Goal: Task Accomplishment & Management: Manage account settings

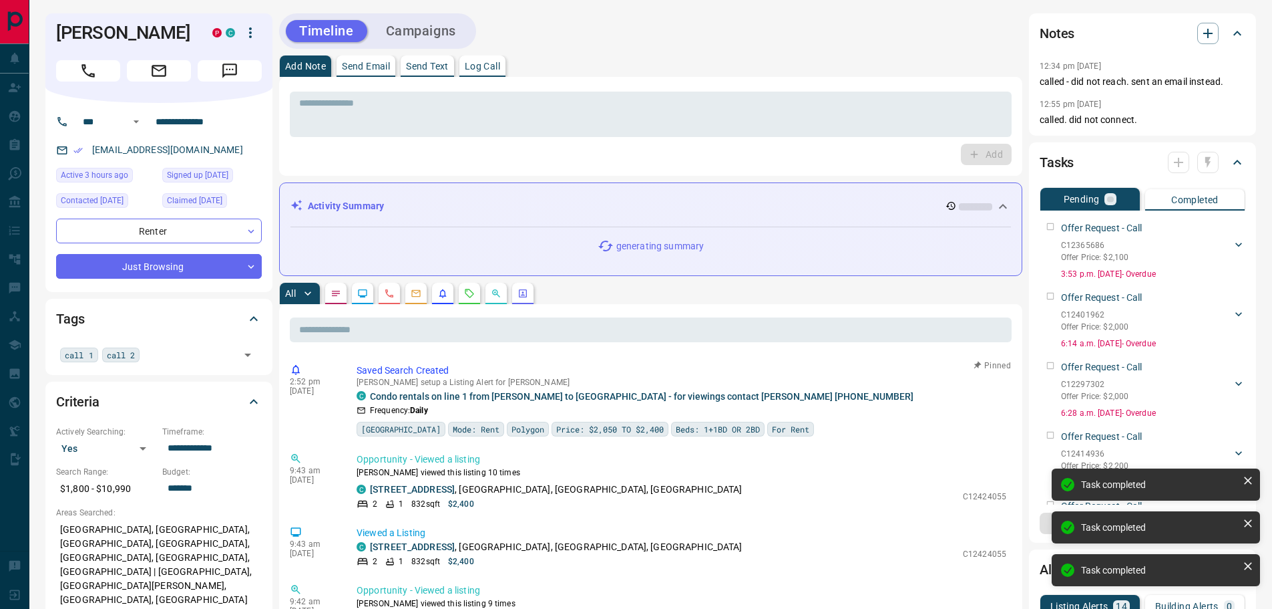
click at [1050, 226] on div "Offer Request - Call C12365686 Offer Price: $2,100 [PERSON_NAME] 8897752905 [EM…" at bounding box center [1143, 248] width 206 height 64
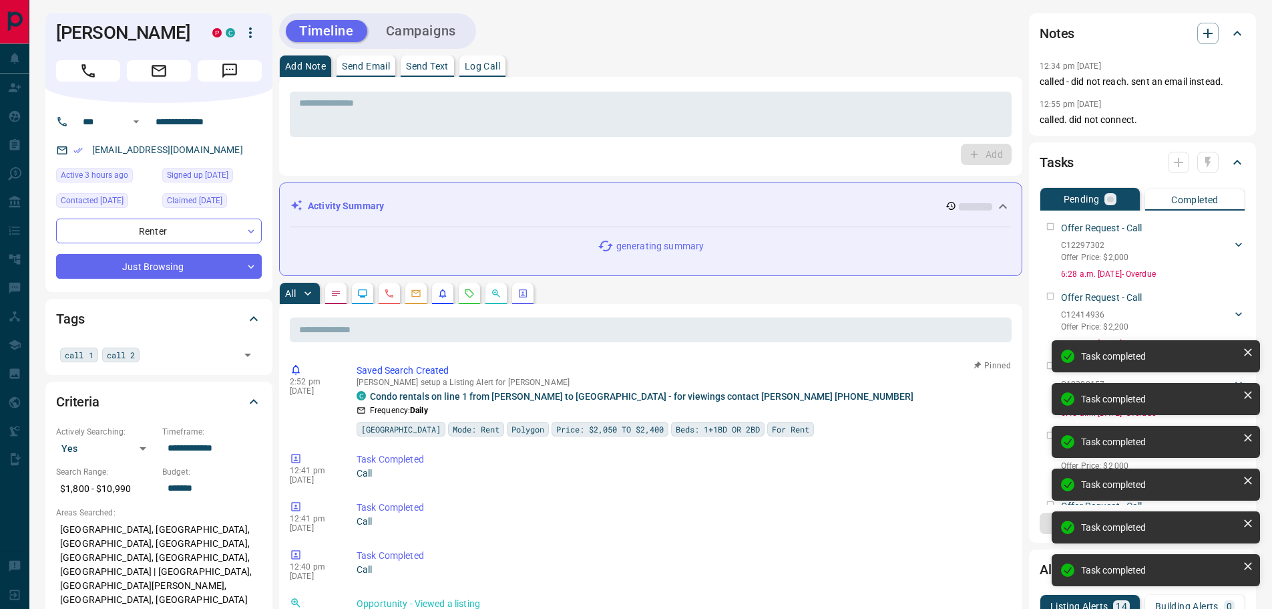
click at [1050, 226] on div "Offer Request - Call C12297302 Offer Price: $2,000 [PERSON_NAME] 8897752905 [EM…" at bounding box center [1143, 248] width 206 height 64
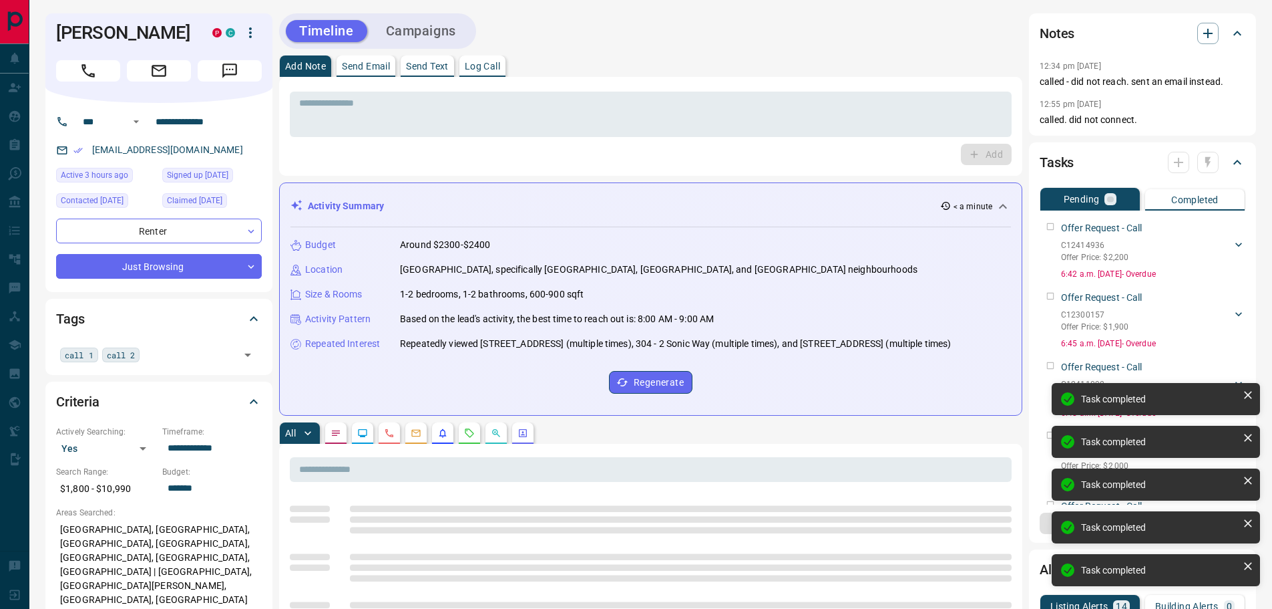
click at [1052, 227] on div "Offer Request - Call C12414936 Offer Price: $2,200 [PERSON_NAME] 8897752905 [EM…" at bounding box center [1143, 248] width 206 height 64
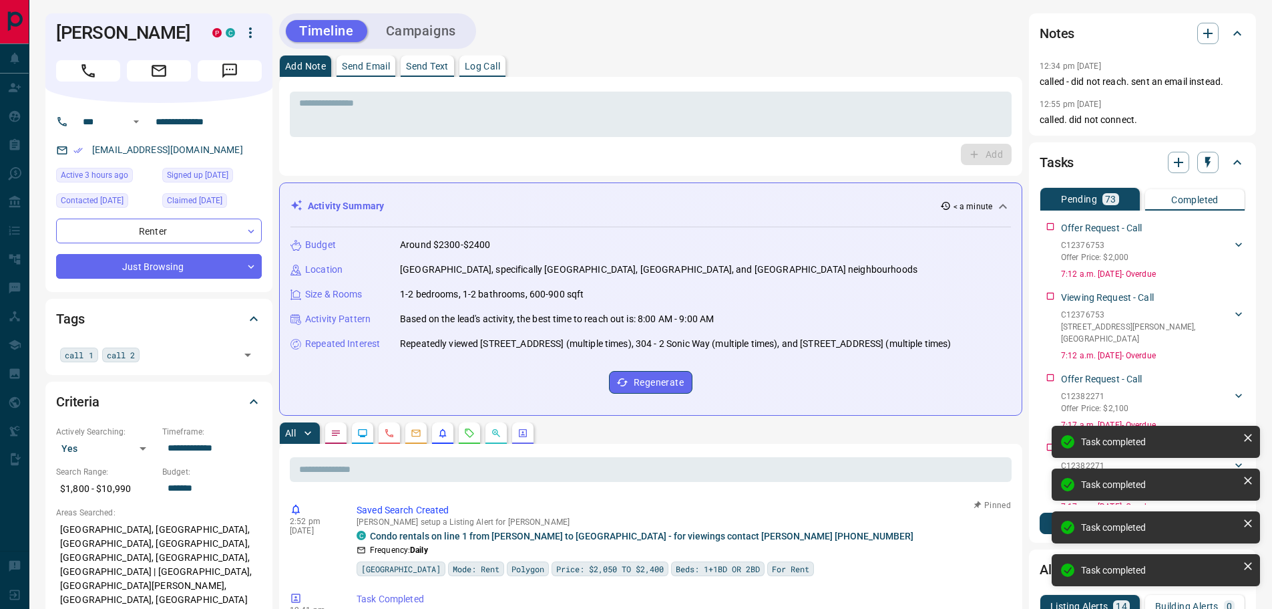
click at [1049, 227] on div "Offer Request - Call C12376753 Offer Price: $2,000 [PERSON_NAME] [PHONE_NUMBER]…" at bounding box center [1143, 248] width 206 height 64
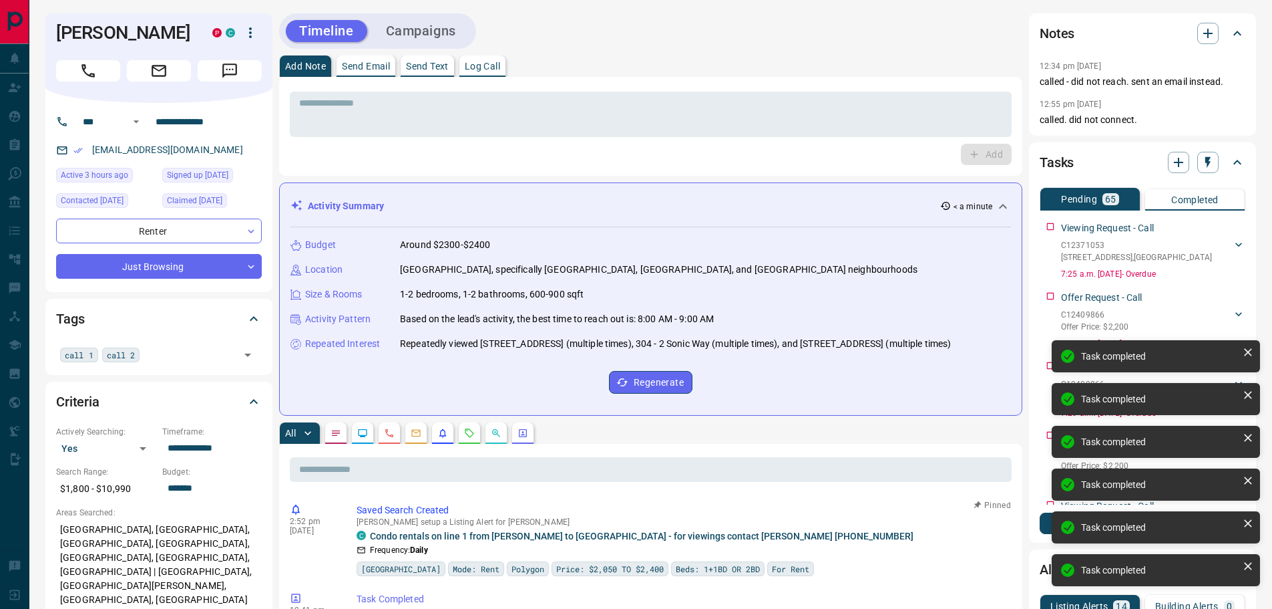
click at [1050, 224] on div "Viewing Request - Call C12371053 [STREET_ADDRESS][PERSON_NAME] [PHONE_NUMBER] […" at bounding box center [1143, 248] width 206 height 64
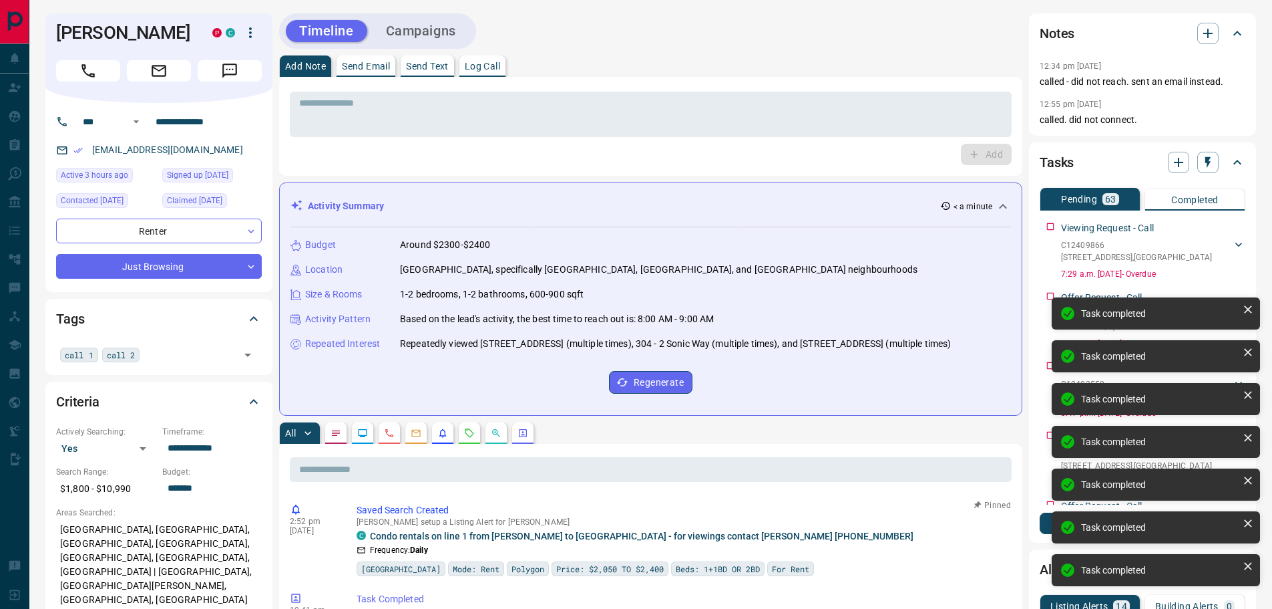
click at [1050, 224] on div "Viewing Request - Call C12409866 [STREET_ADDRESS][PERSON_NAME] [PHONE_NUMBER] […" at bounding box center [1143, 248] width 206 height 64
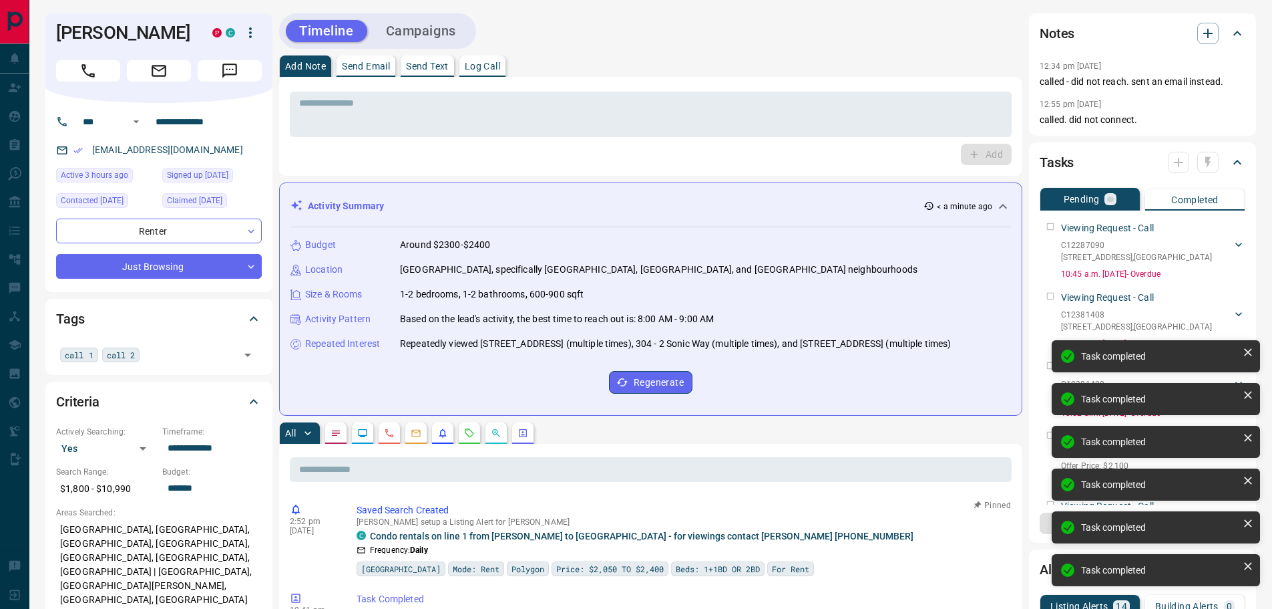
click at [1050, 226] on div "Viewing Request - Call C12287090 [STREET_ADDRESS][GEOGRAPHIC_DATA][PERSON_NAME]…" at bounding box center [1143, 248] width 206 height 64
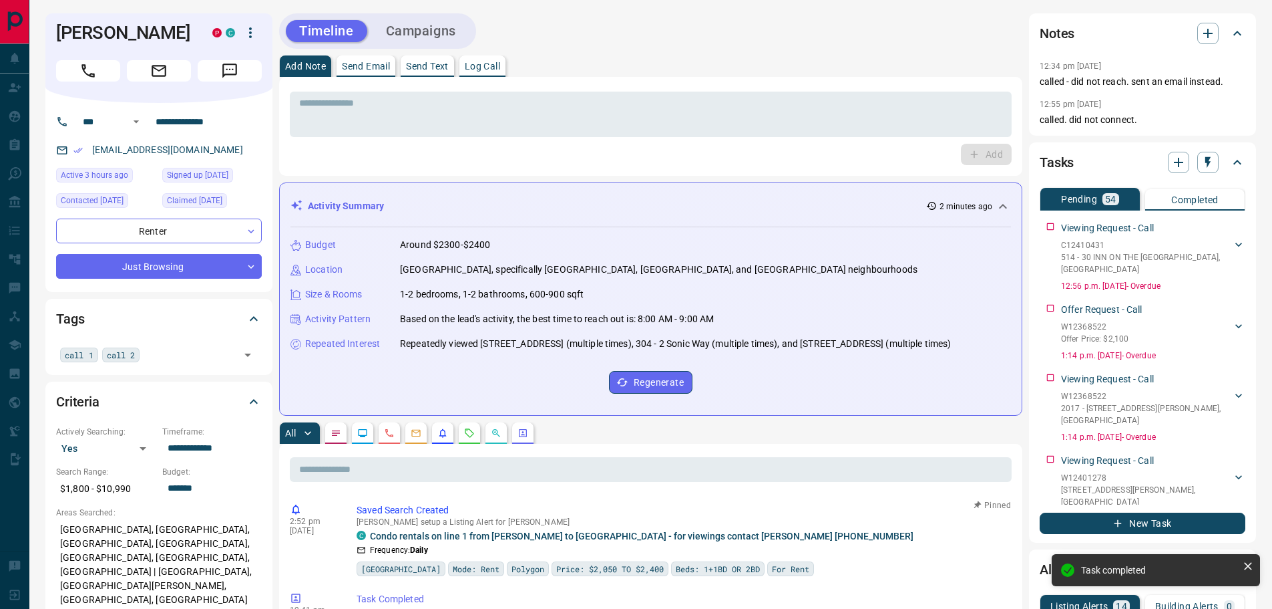
click at [1051, 226] on div "Viewing Request - Call C12410431 514 - 30 INN ON THE [GEOGRAPHIC_DATA][PERSON_N…" at bounding box center [1143, 254] width 206 height 76
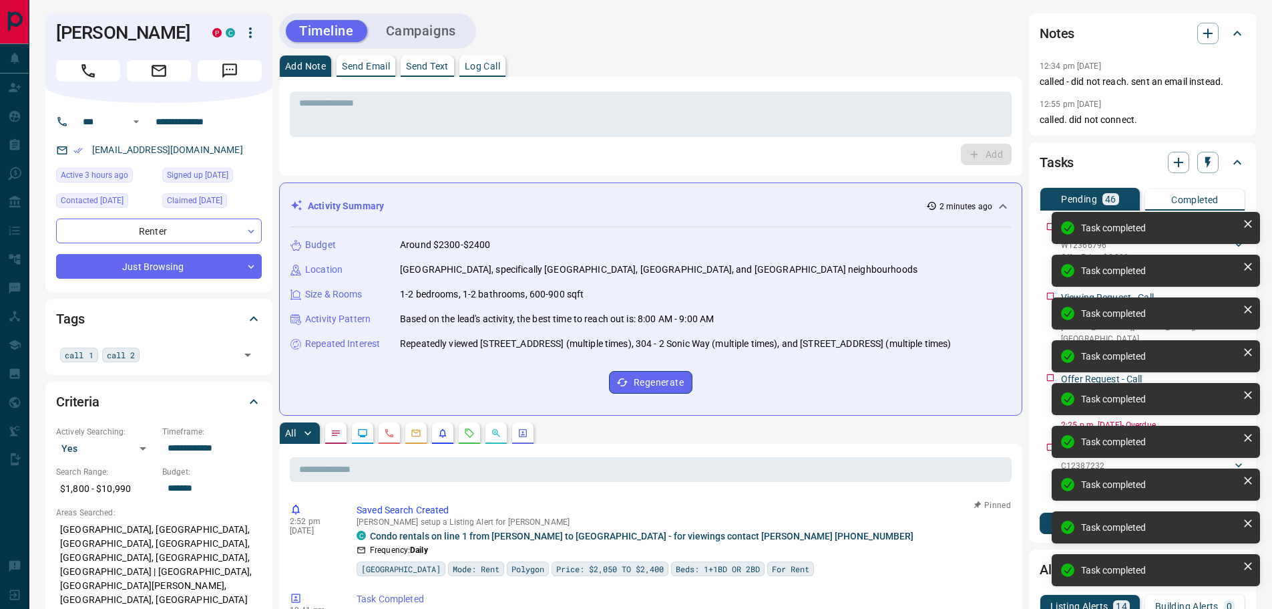
click at [1049, 226] on div "Task completed Task completed Task completed Task completed Task completed Task…" at bounding box center [1156, 404] width 214 height 390
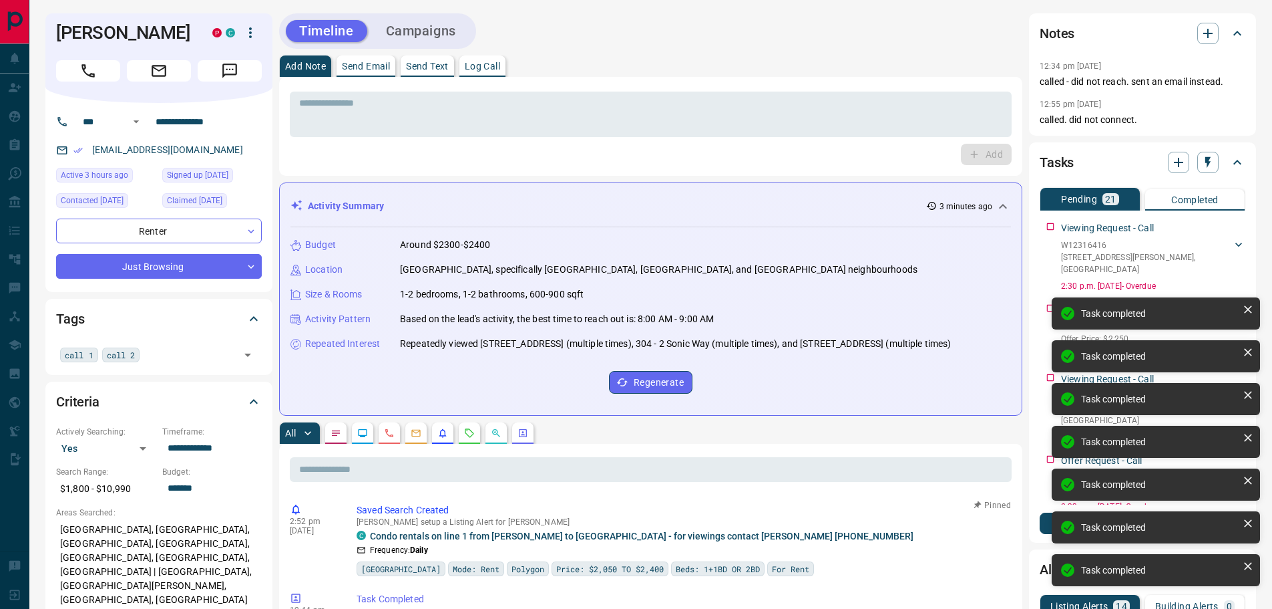
click at [1049, 227] on div "Task completed Task completed Task completed Task completed Task completed Task…" at bounding box center [1156, 404] width 214 height 390
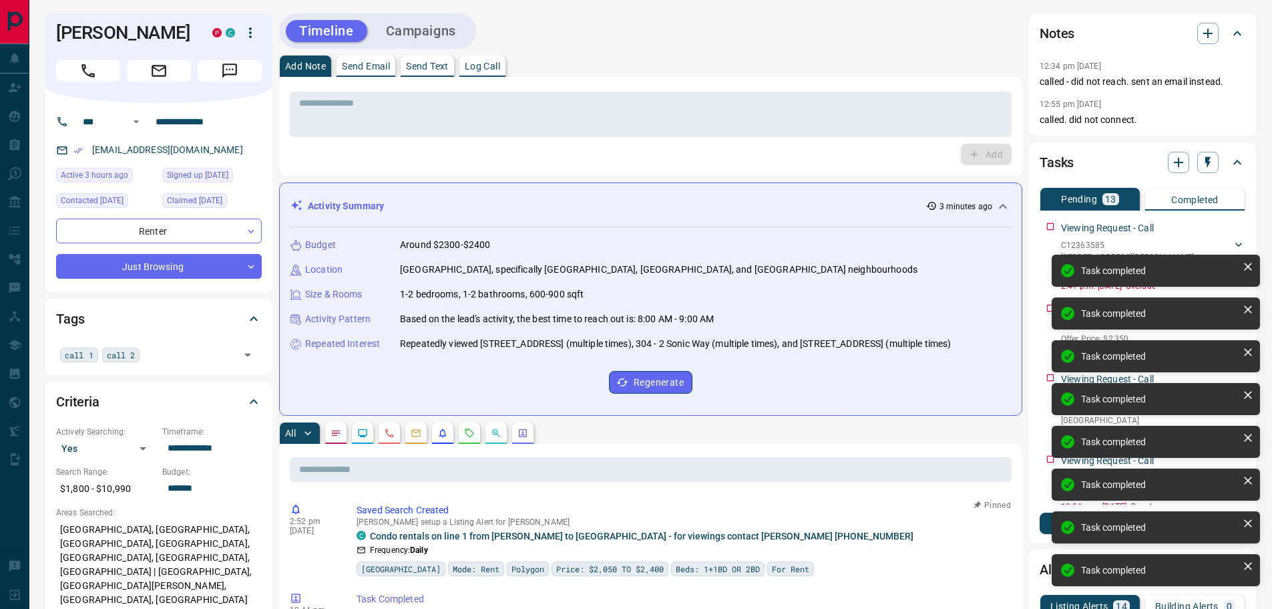
click at [1050, 226] on div "Task completed Task completed Task completed Task completed Task completed Task…" at bounding box center [1156, 404] width 214 height 390
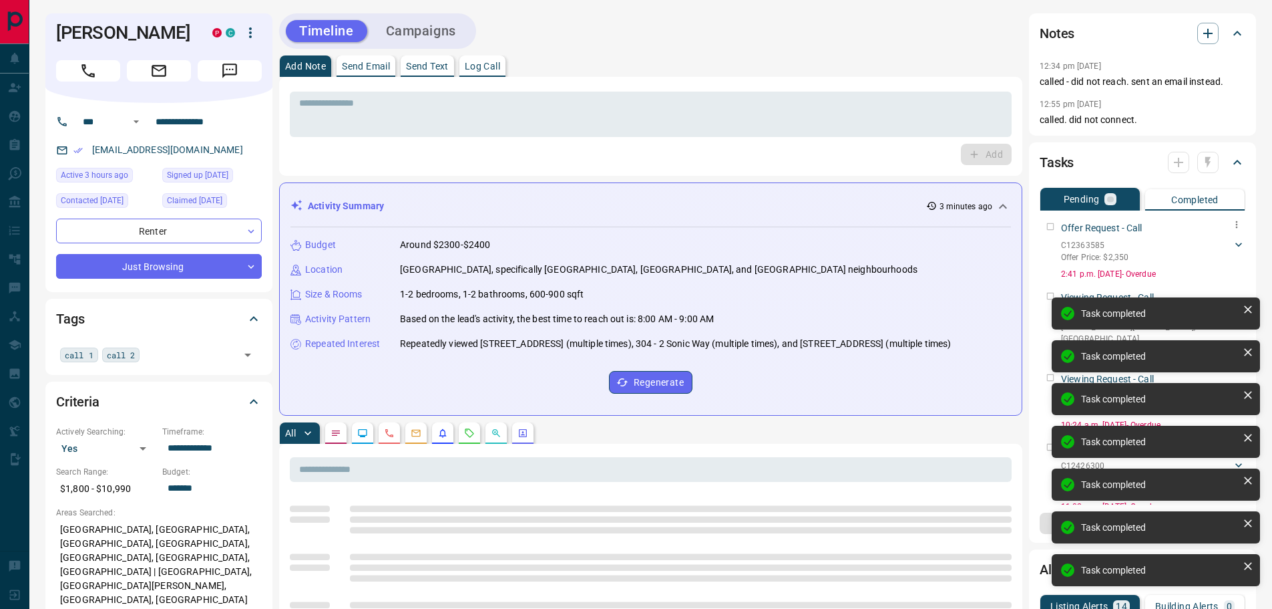
click at [1050, 226] on div "Offer Request - Call C12363585 Offer Price: $2,350 [PERSON_NAME] [PHONE_NUMBER]…" at bounding box center [1143, 248] width 206 height 64
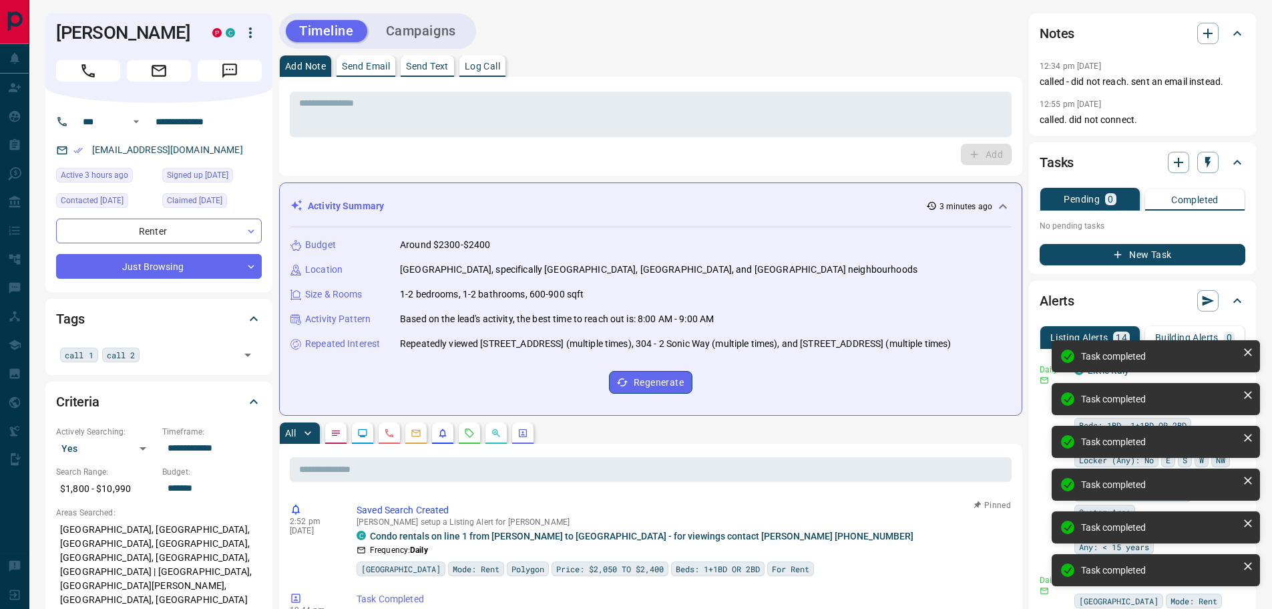
click at [1035, 198] on div "Tasks Pending 0 Completed No pending tasks New Task" at bounding box center [1142, 208] width 227 height 132
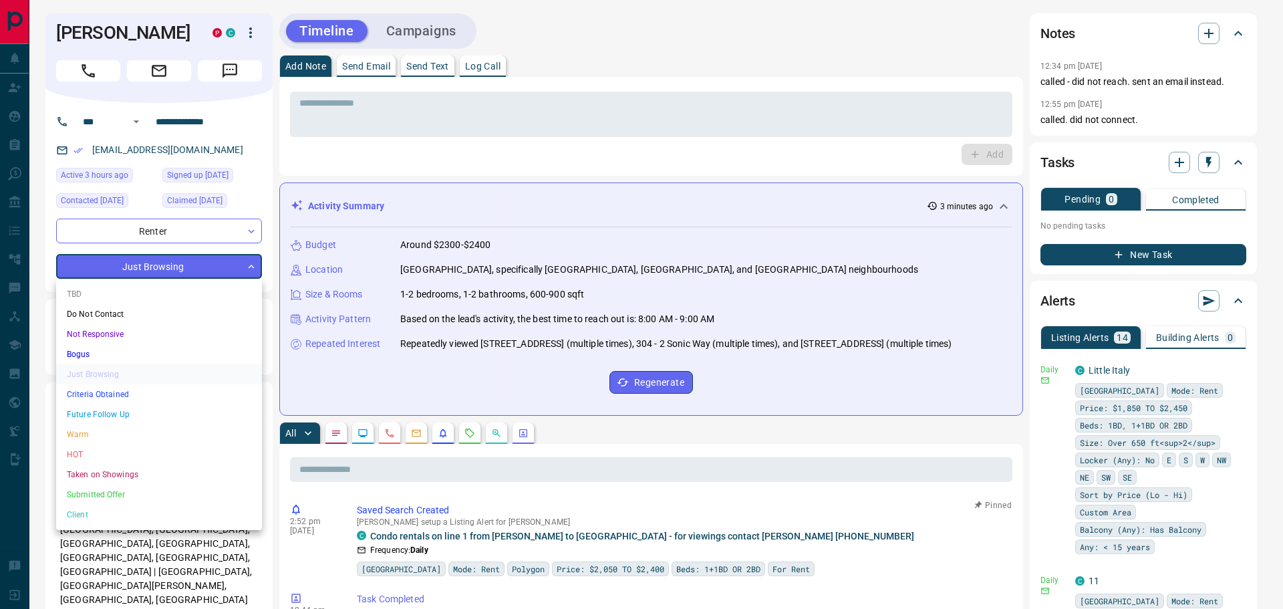
click at [110, 457] on li "HOT" at bounding box center [159, 454] width 206 height 20
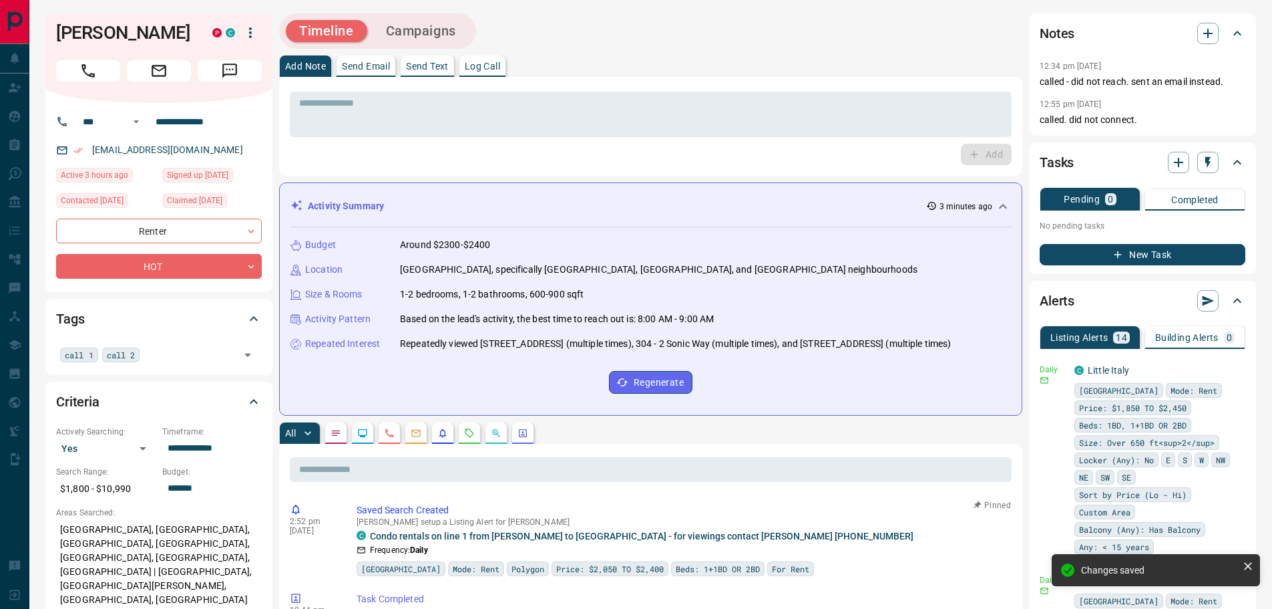
type input "*"
click at [160, 347] on div "call 1 call 2 ​" at bounding box center [159, 354] width 206 height 23
click at [147, 357] on icon at bounding box center [152, 354] width 11 height 11
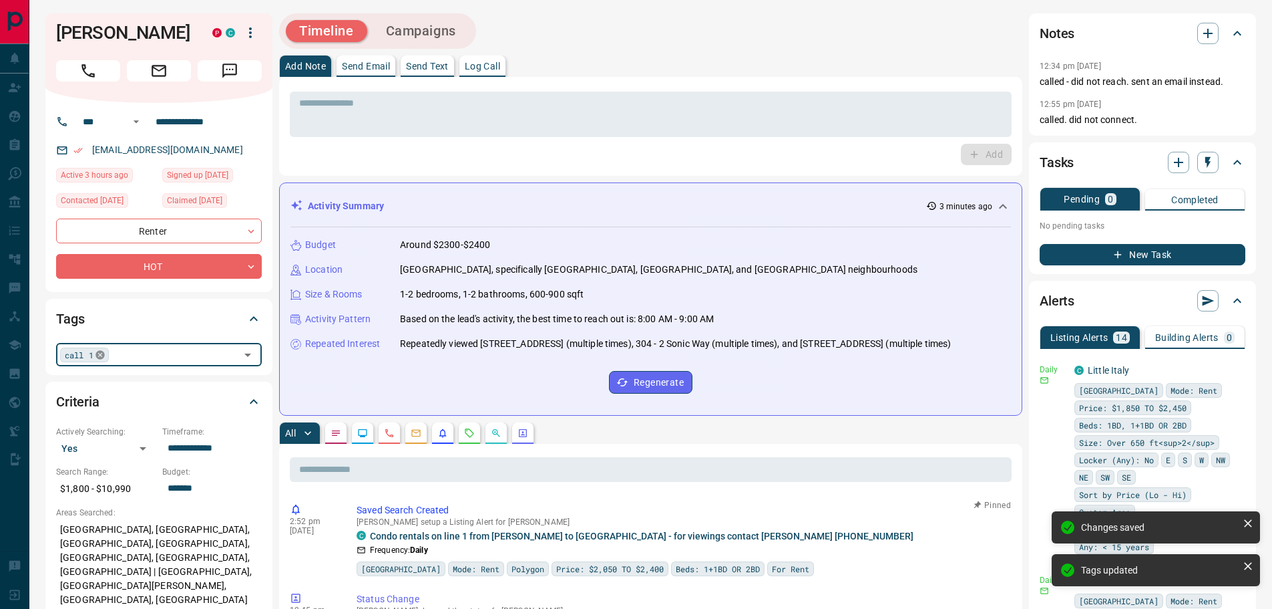
click at [98, 354] on icon at bounding box center [100, 354] width 11 height 11
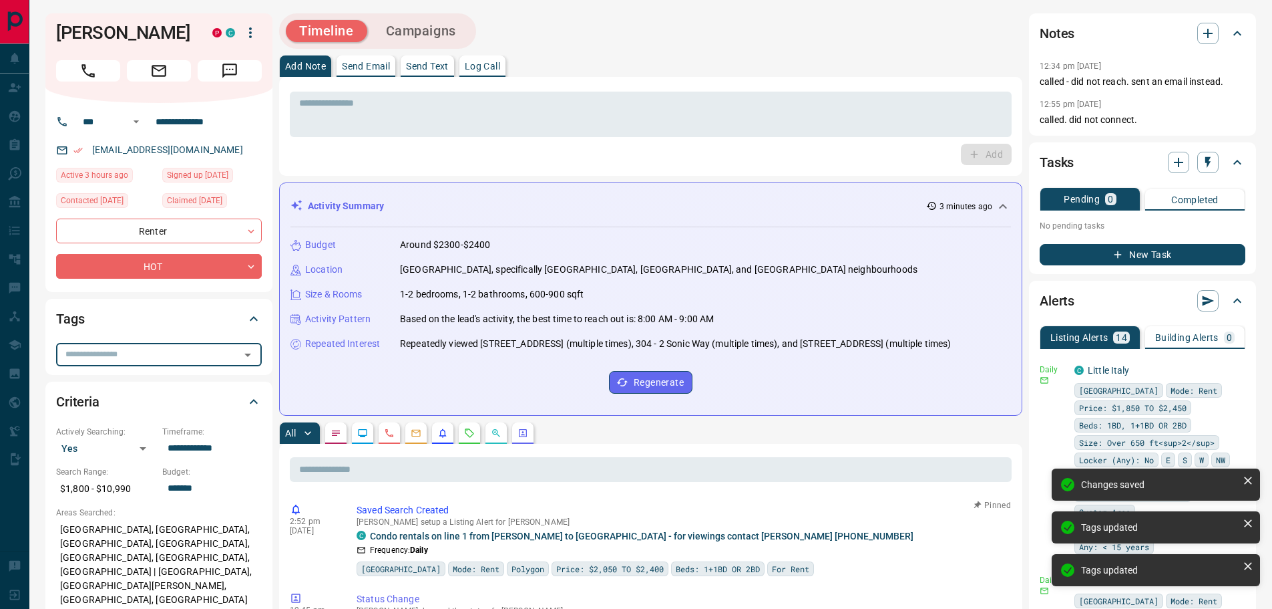
click at [104, 356] on input "text" at bounding box center [148, 354] width 176 height 15
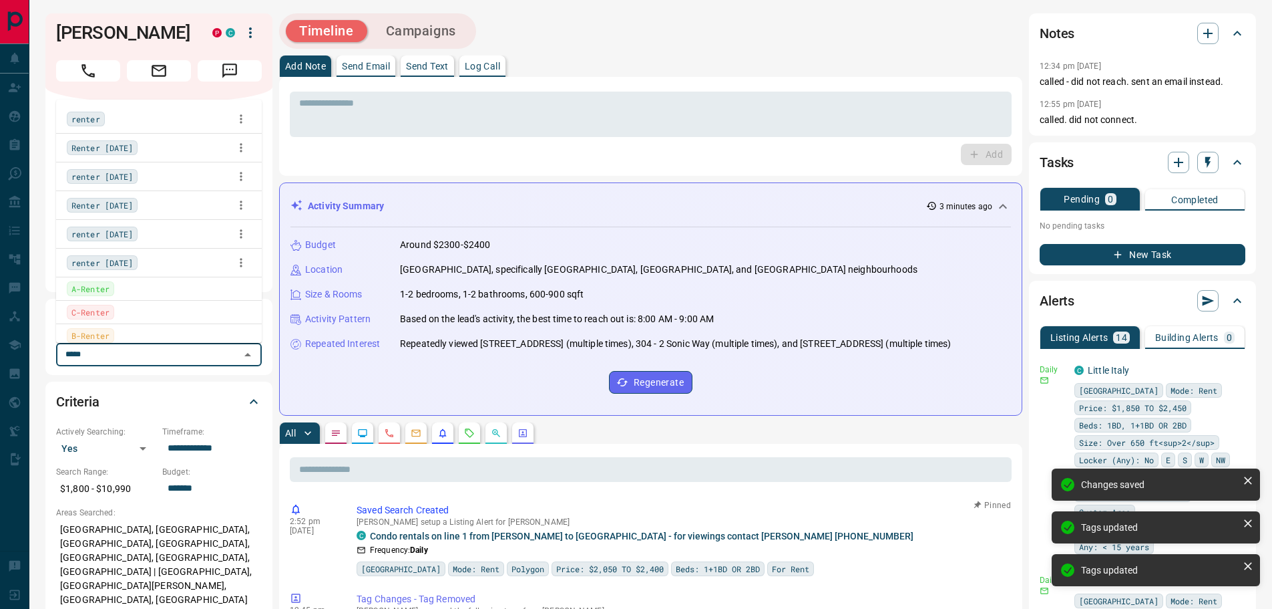
type input "******"
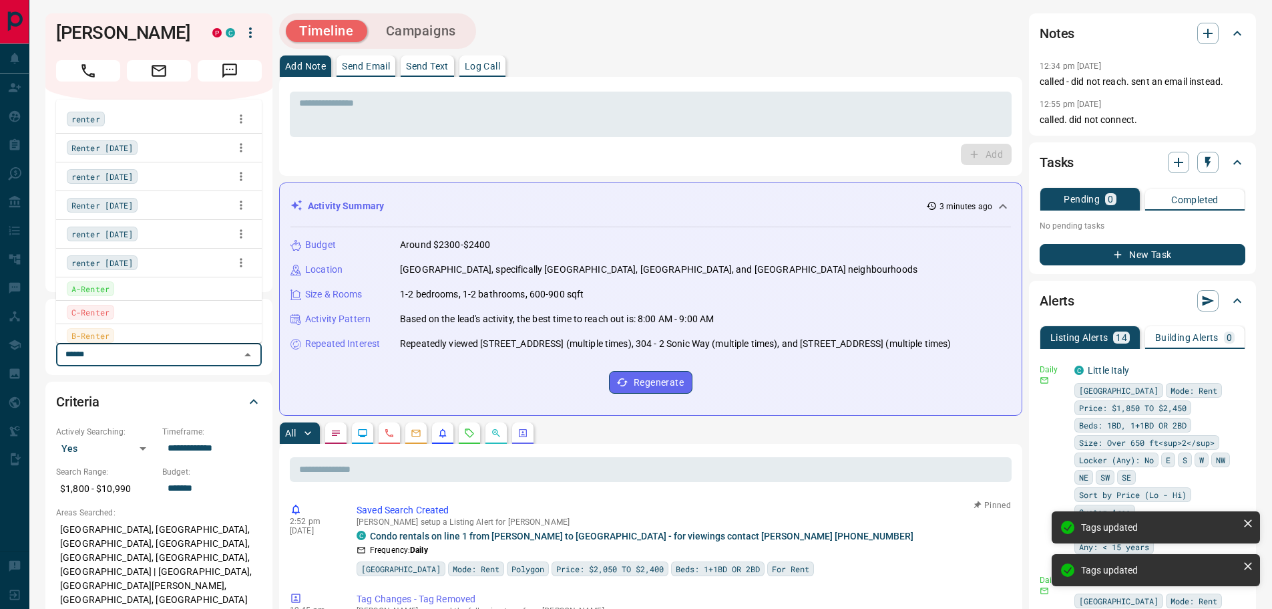
click at [88, 289] on span "A-Renter" at bounding box center [90, 288] width 38 height 13
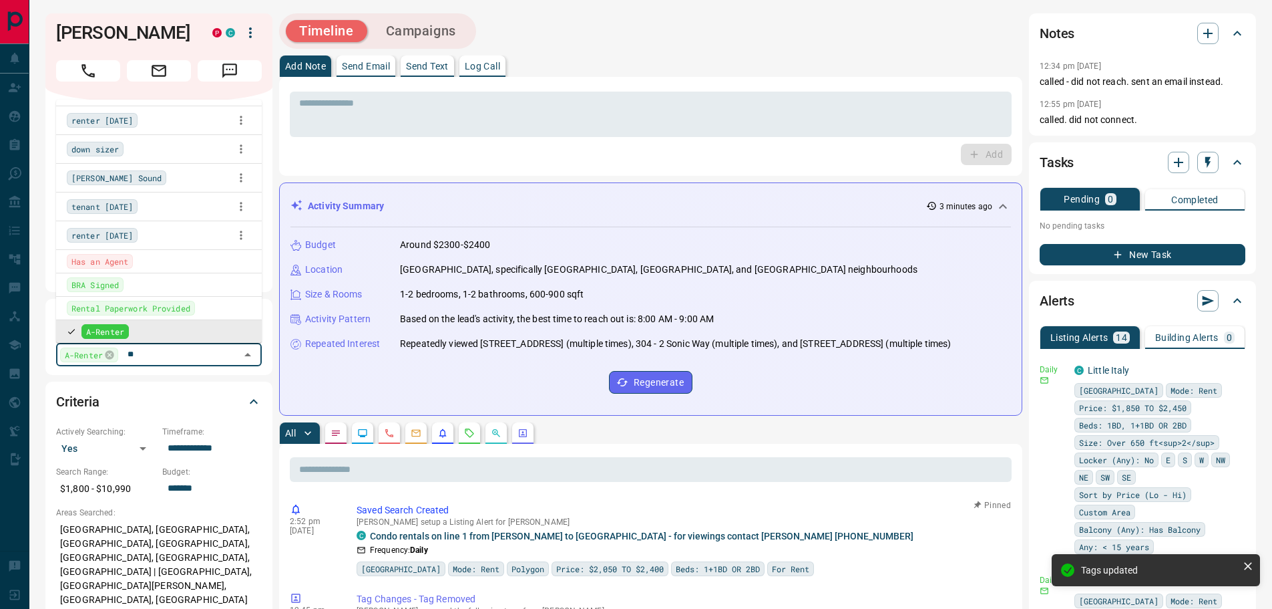
scroll to position [5, 0]
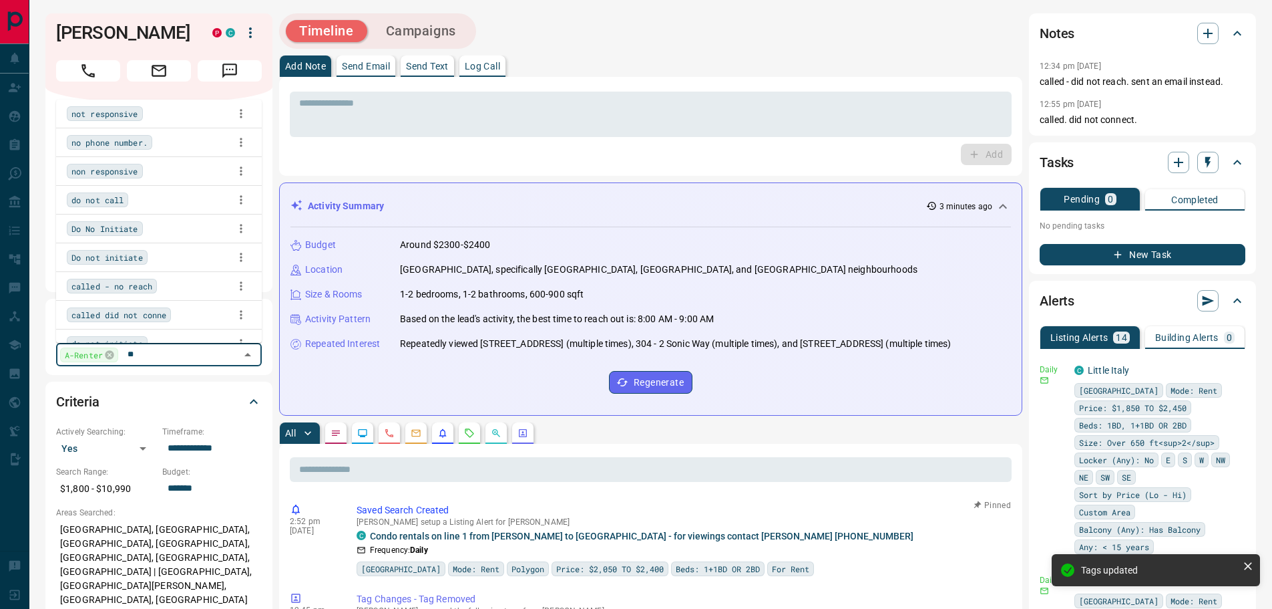
type input "*"
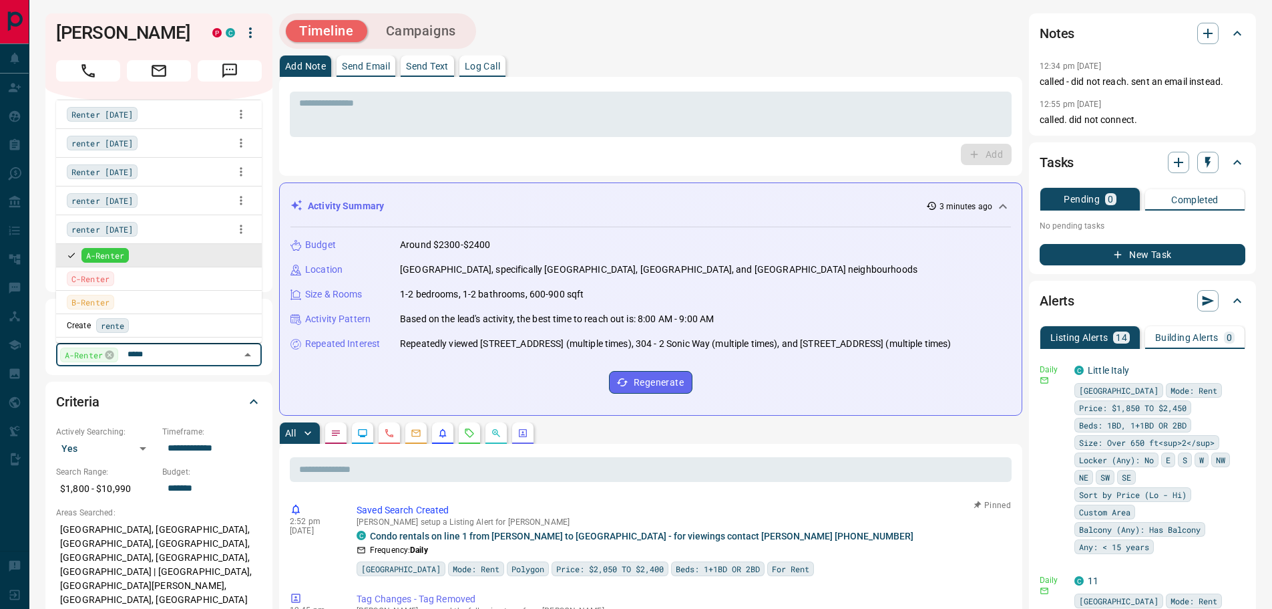
type input "******"
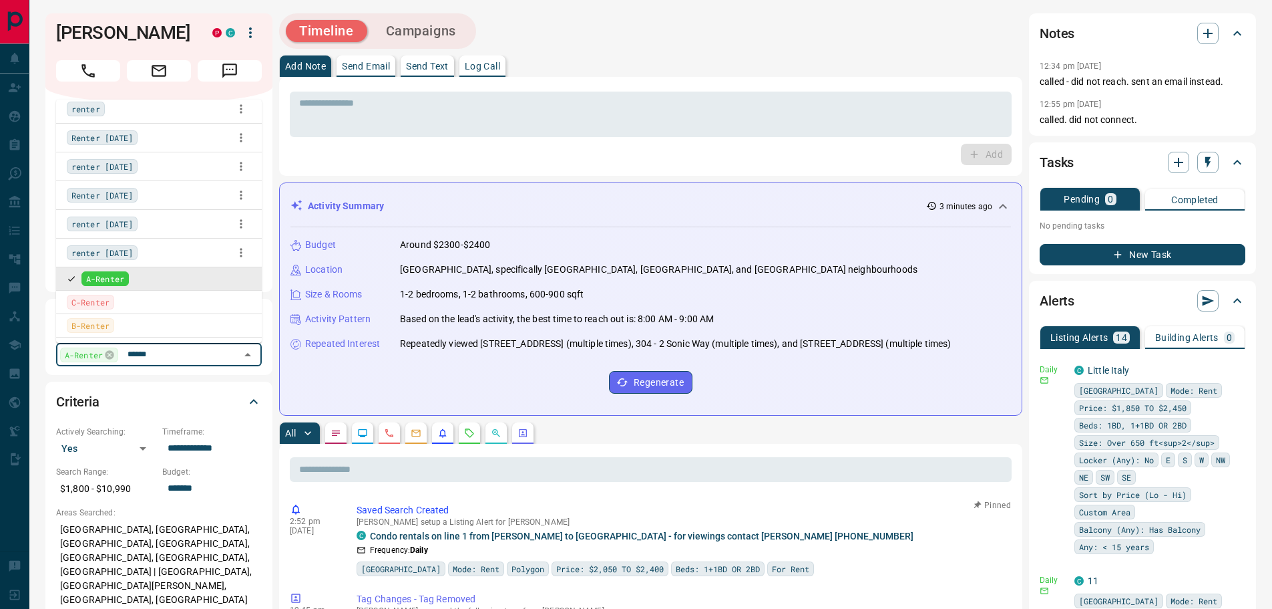
scroll to position [10, 0]
click at [118, 254] on span "renter [DATE]" at bounding box center [101, 252] width 61 height 13
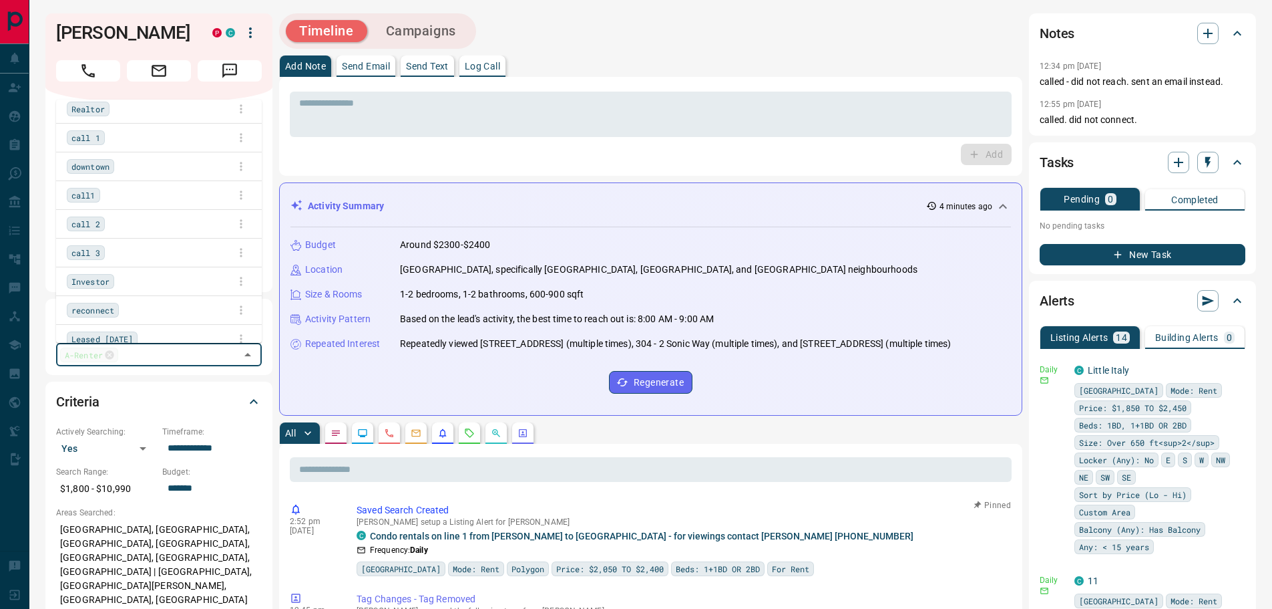
scroll to position [2923, 0]
